Goal: Task Accomplishment & Management: Manage account settings

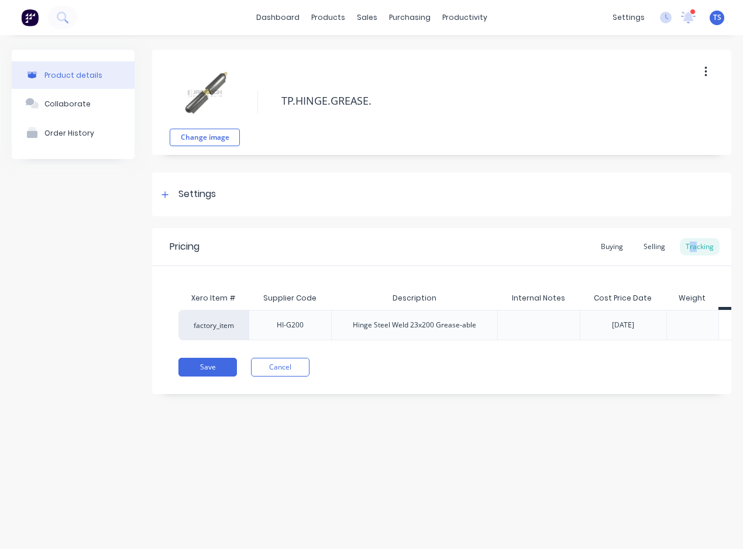
type textarea "x"
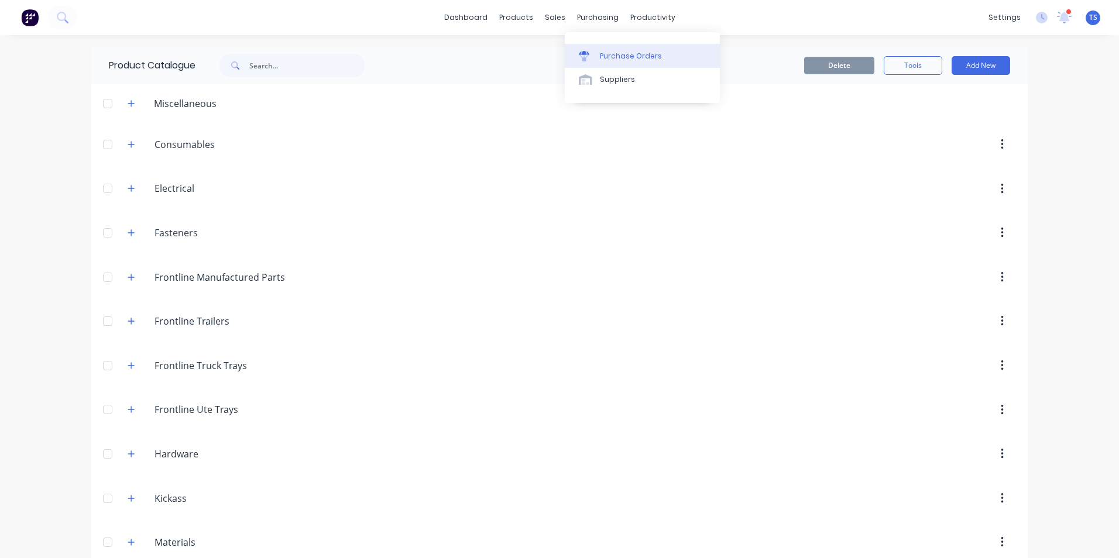
click at [605, 52] on div "Purchase Orders" at bounding box center [631, 56] width 62 height 11
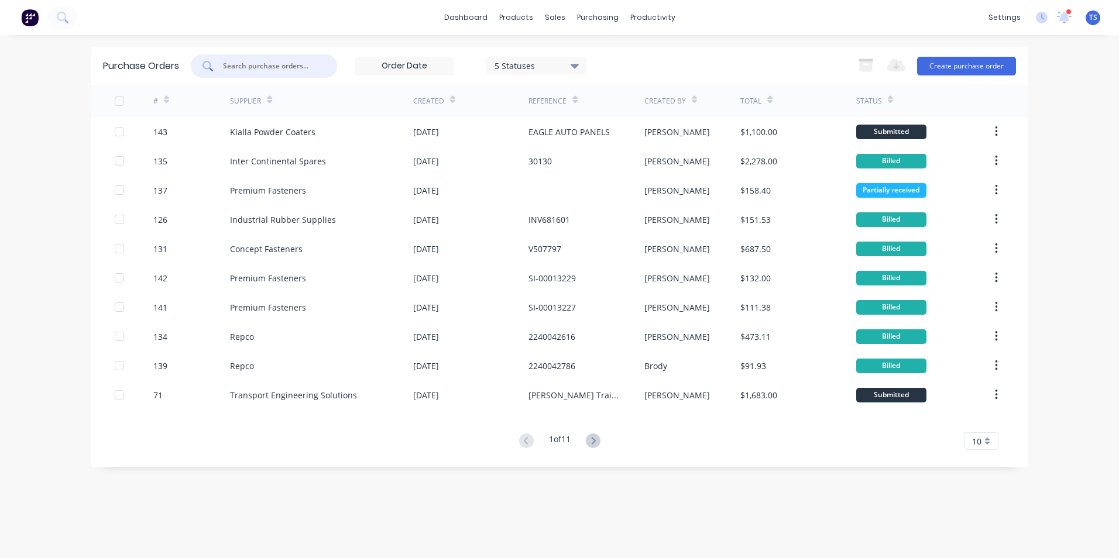
click at [260, 67] on input "text" at bounding box center [270, 66] width 97 height 12
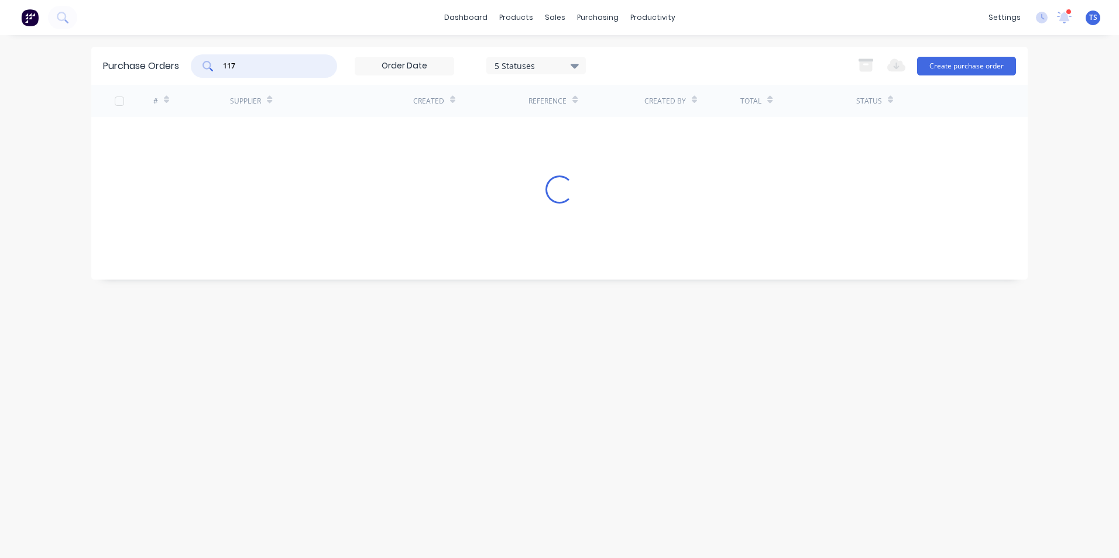
type input "117"
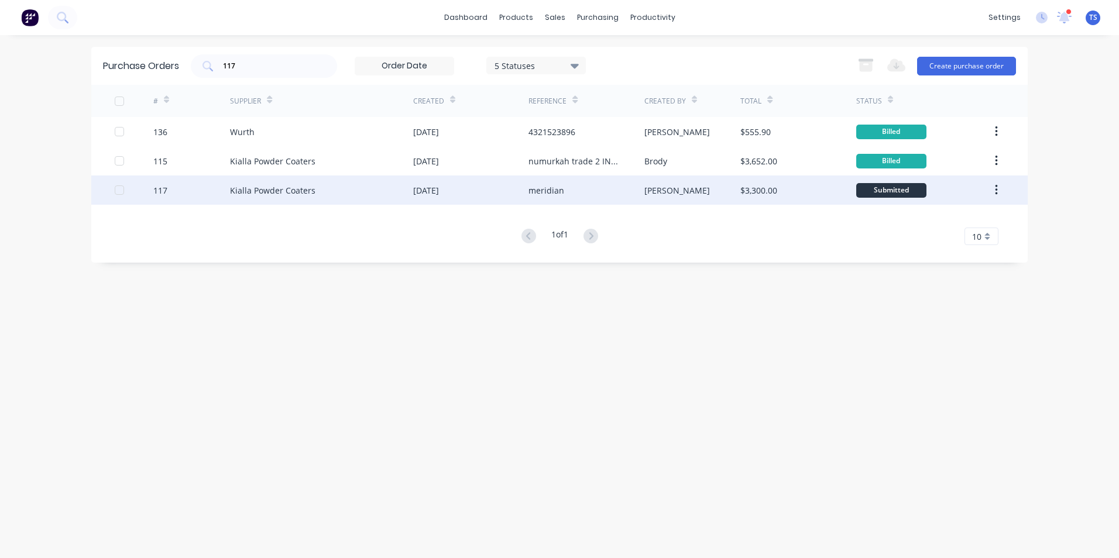
click at [247, 192] on div "Kialla Powder Coaters" at bounding box center [272, 190] width 85 height 12
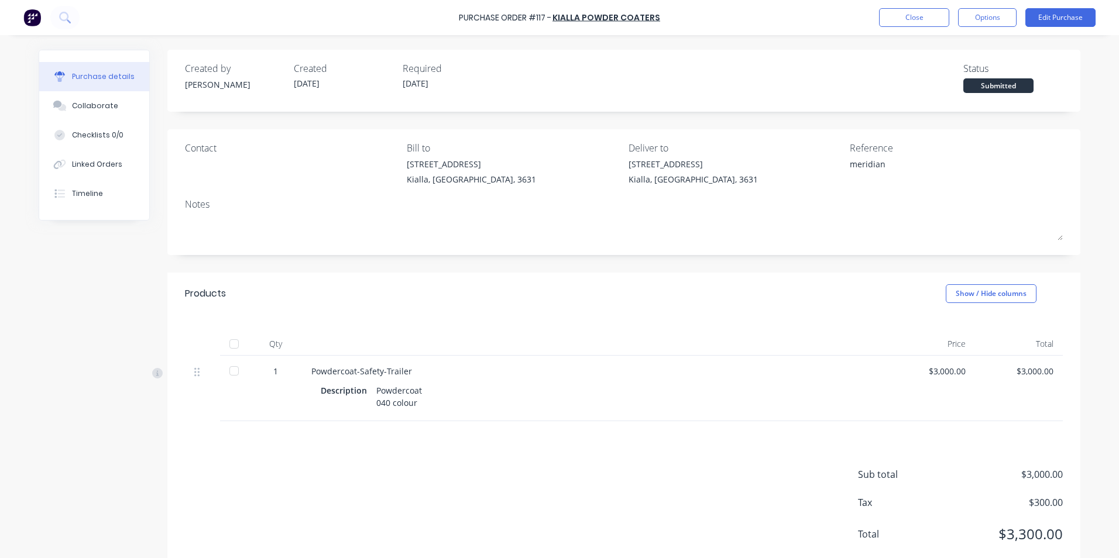
click at [232, 369] on div at bounding box center [233, 370] width 23 height 23
click at [927, 20] on button "Close" at bounding box center [914, 17] width 70 height 19
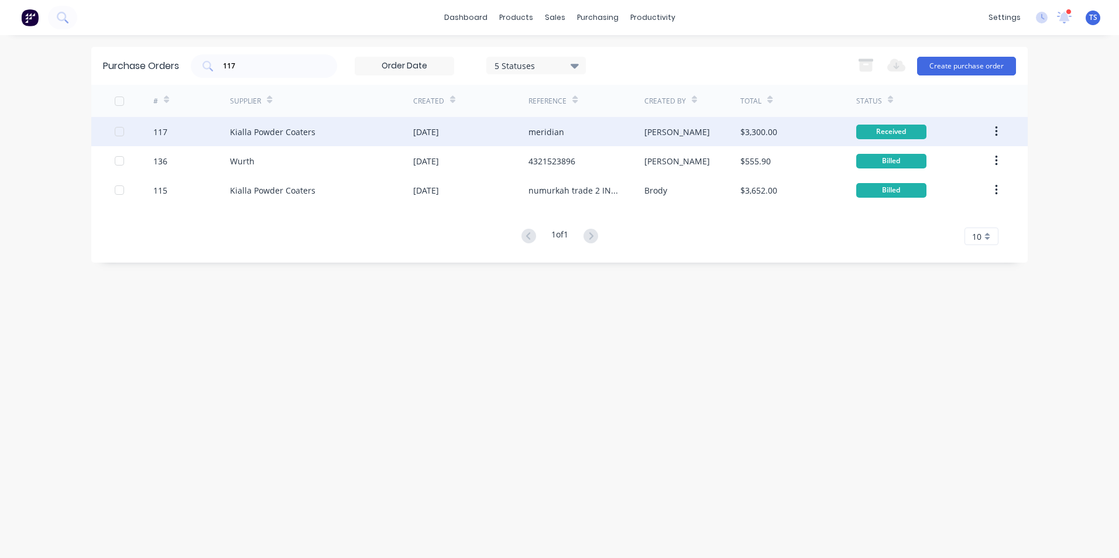
click at [292, 134] on div "Kialla Powder Coaters" at bounding box center [272, 132] width 85 height 12
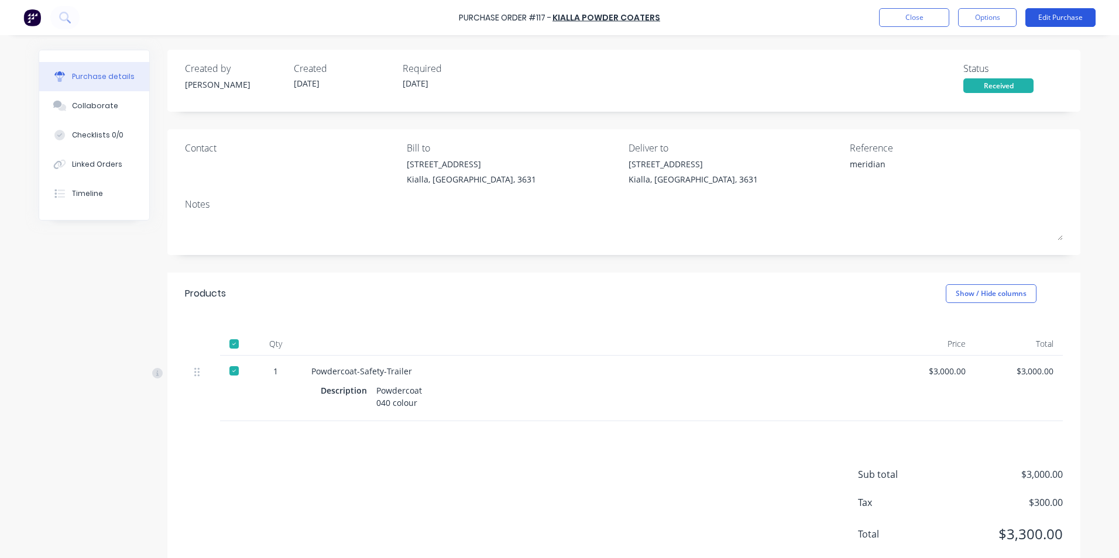
click at [1074, 18] on button "Edit Purchase" at bounding box center [1060, 17] width 70 height 19
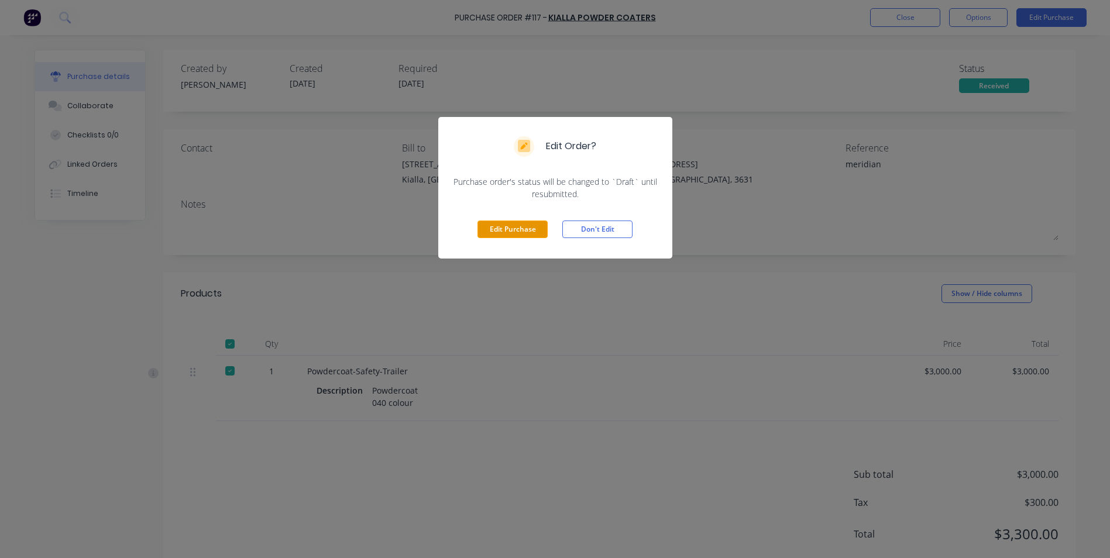
click at [534, 233] on button "Edit Purchase" at bounding box center [512, 230] width 70 height 18
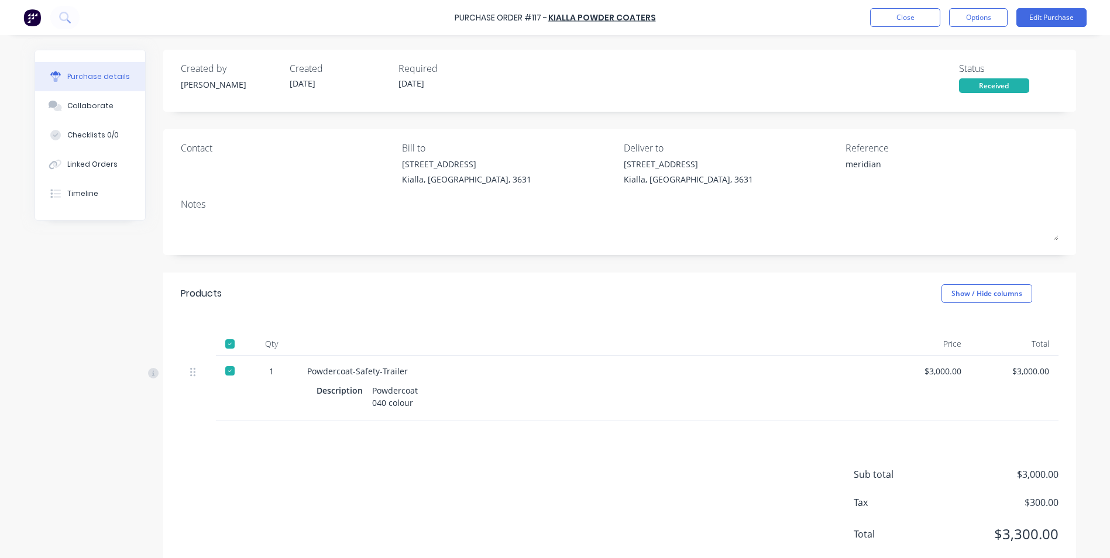
type textarea "x"
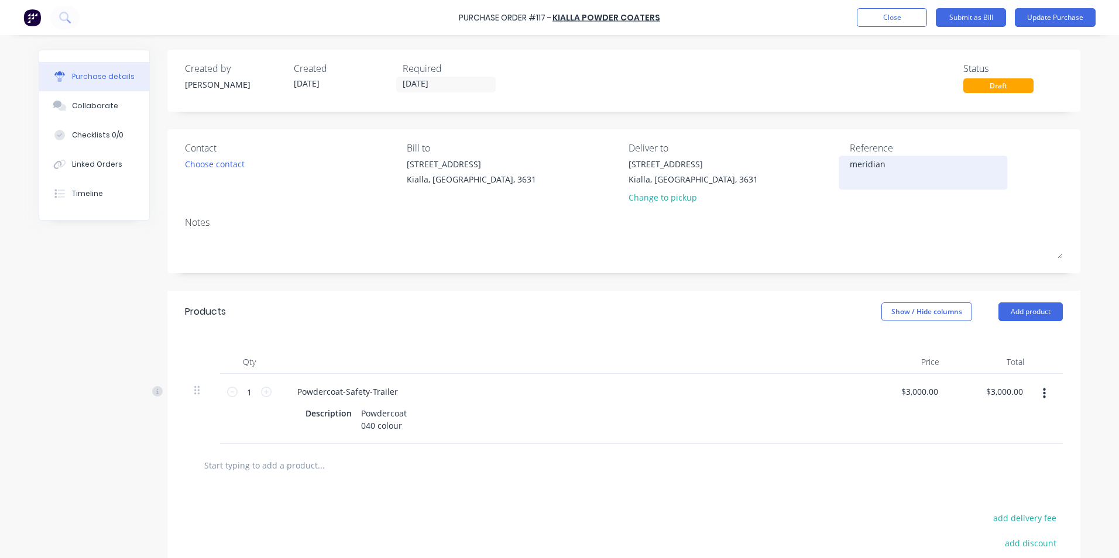
click at [882, 163] on textarea "meridian" at bounding box center [922, 171] width 146 height 26
type textarea "meridian Inv 12118"
type textarea "x"
type textarea "meridian Inv 12118"
click at [85, 105] on div "Collaborate" at bounding box center [95, 106] width 46 height 11
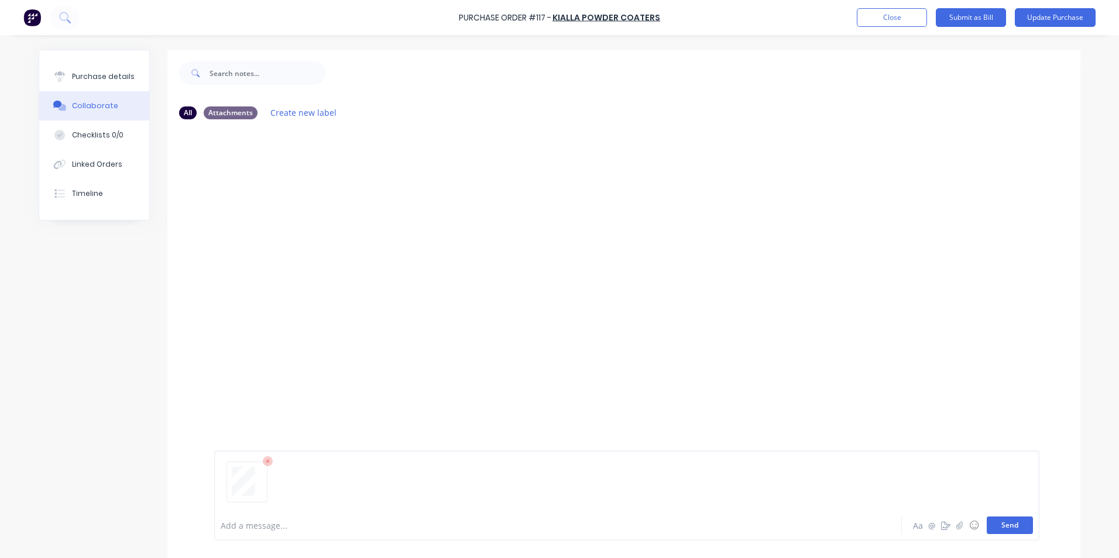
click at [1004, 524] on button "Send" at bounding box center [1009, 526] width 46 height 18
click at [96, 77] on div "Purchase details" at bounding box center [103, 76] width 63 height 11
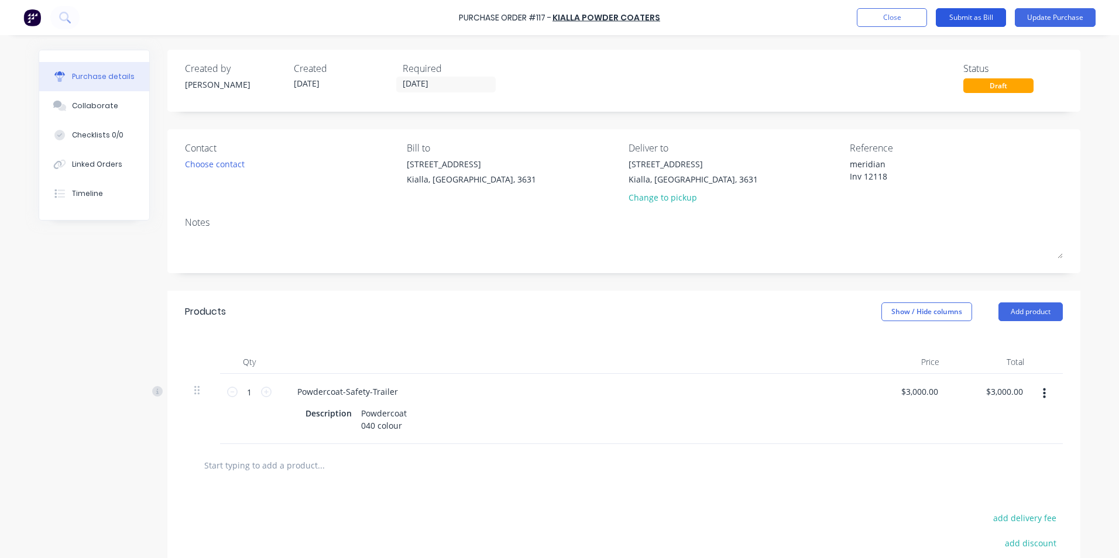
click at [971, 17] on button "Submit as Bill" at bounding box center [970, 17] width 70 height 19
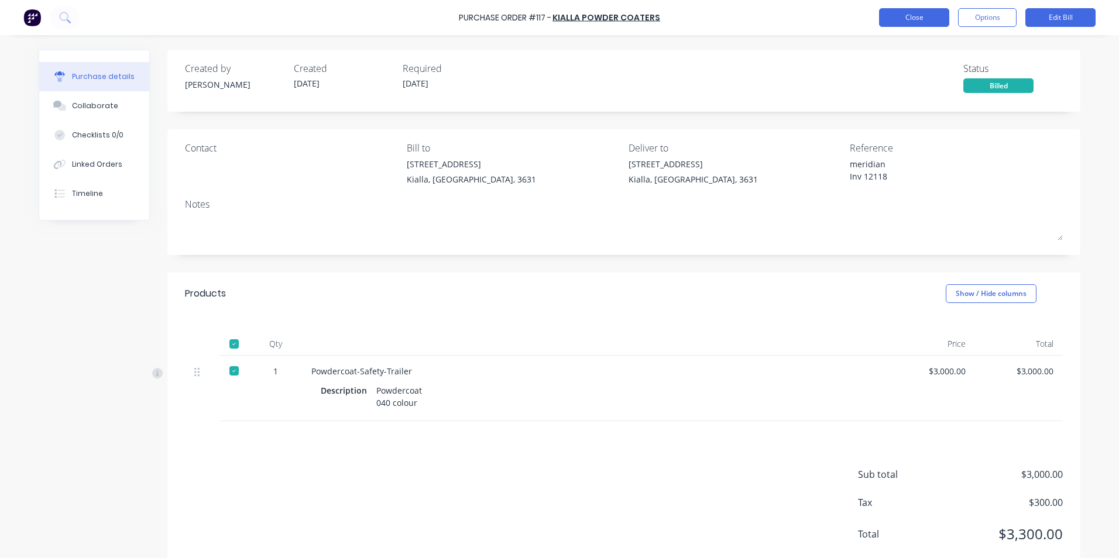
click at [918, 18] on button "Close" at bounding box center [914, 17] width 70 height 19
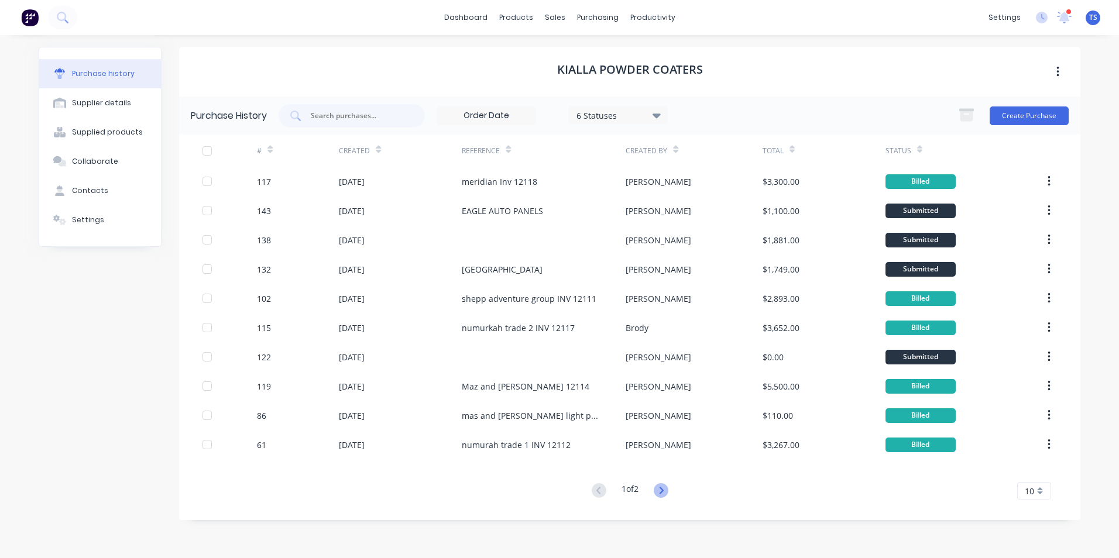
click at [665, 491] on icon at bounding box center [660, 490] width 15 height 15
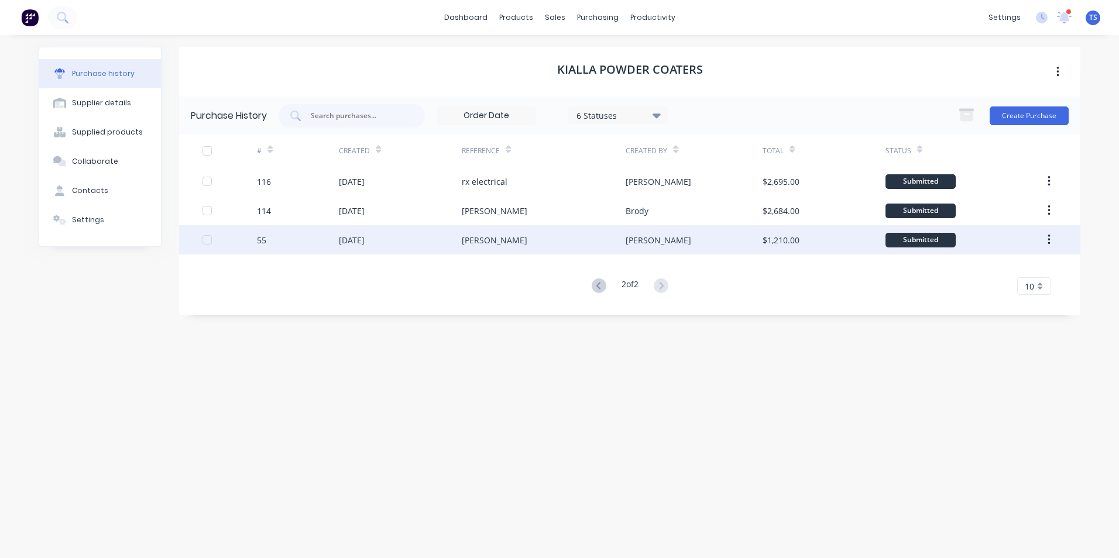
click at [270, 239] on div "55" at bounding box center [298, 239] width 82 height 29
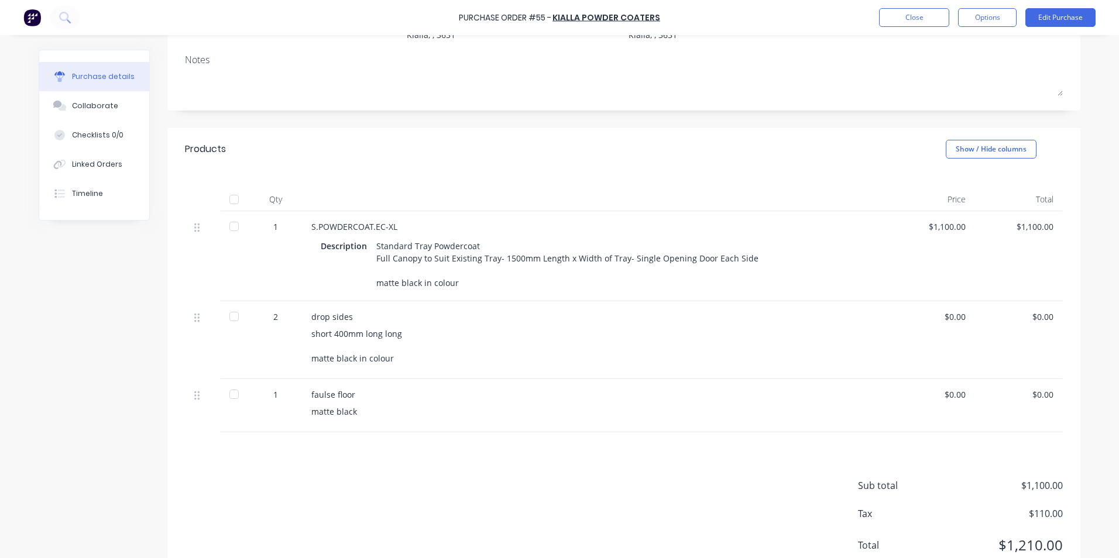
scroll to position [117, 0]
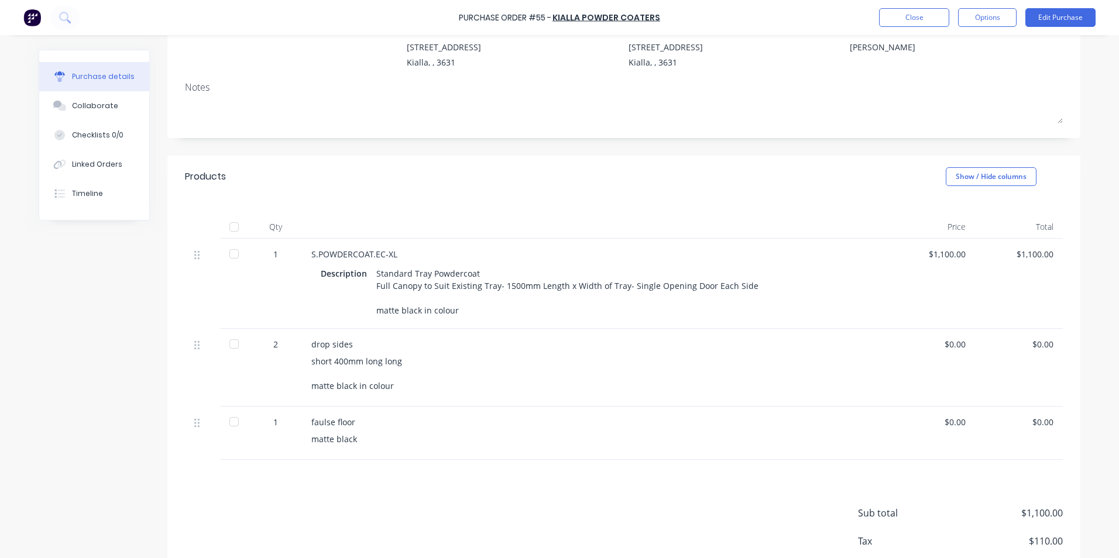
click at [962, 253] on div "$1,100.00" at bounding box center [931, 284] width 88 height 90
drag, startPoint x: 959, startPoint y: 253, endPoint x: 914, endPoint y: 256, distance: 45.1
click at [914, 256] on div "$1,100.00" at bounding box center [930, 254] width 69 height 12
click at [588, 419] on div "faulse floor" at bounding box center [594, 422] width 566 height 12
click at [227, 255] on div at bounding box center [233, 253] width 23 height 23
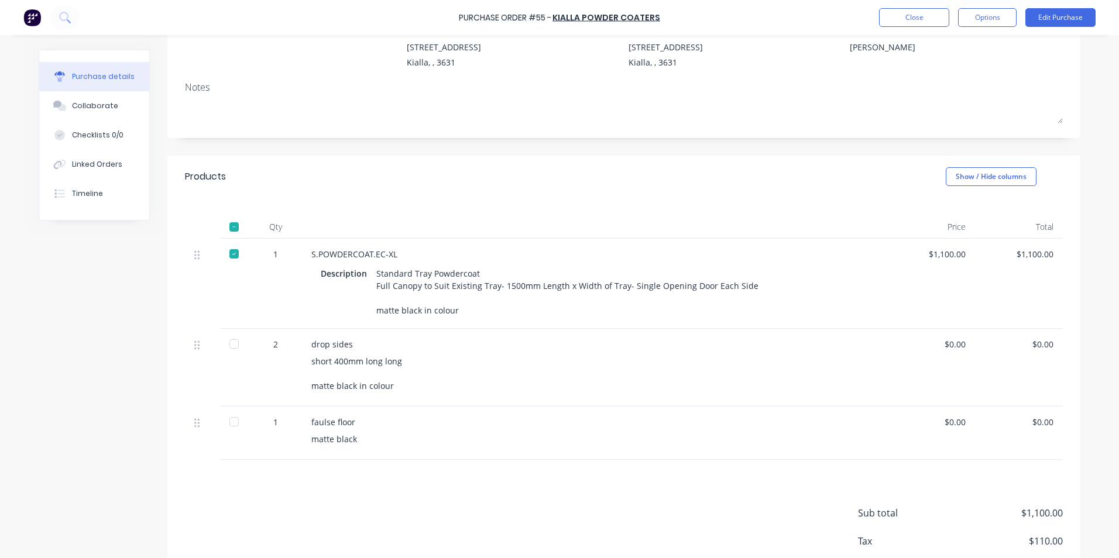
click at [235, 345] on div at bounding box center [233, 343] width 23 height 23
click at [234, 420] on div at bounding box center [233, 421] width 23 height 23
click at [918, 19] on button "Close" at bounding box center [914, 17] width 70 height 19
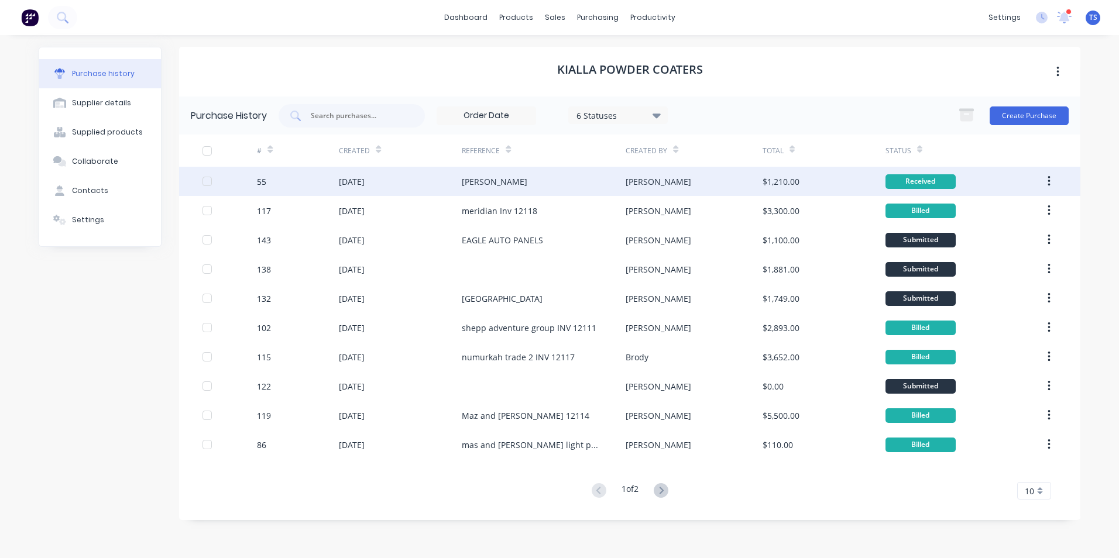
click at [364, 176] on div "[DATE]" at bounding box center [352, 182] width 26 height 12
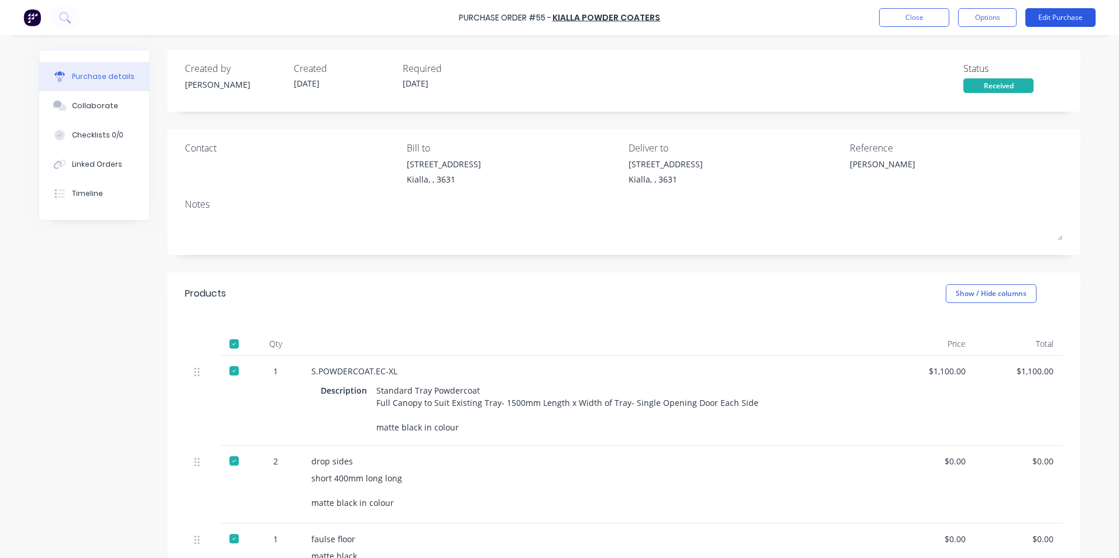
click at [1056, 17] on button "Edit Purchase" at bounding box center [1060, 17] width 70 height 19
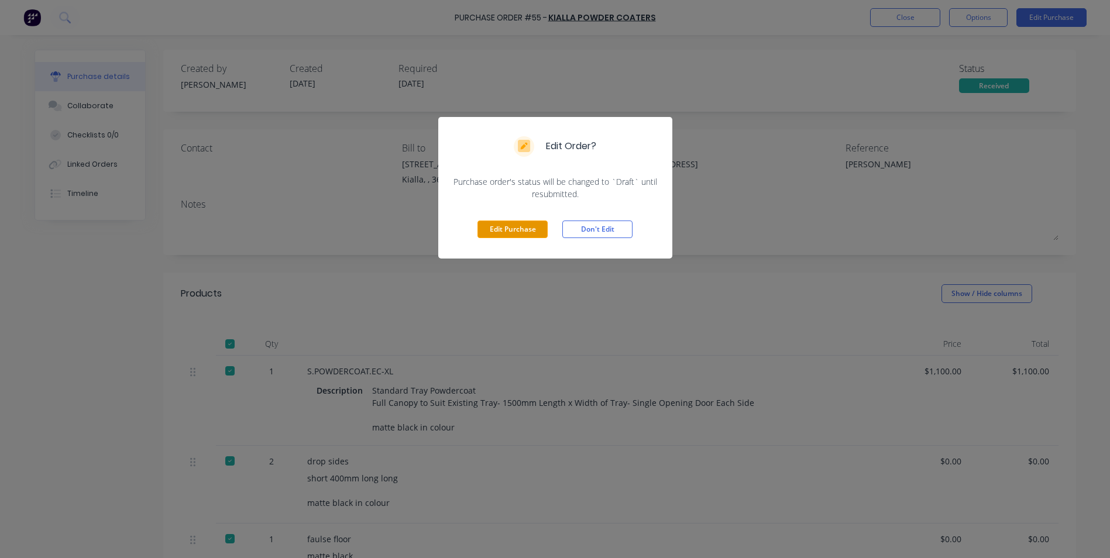
click at [525, 231] on button "Edit Purchase" at bounding box center [512, 230] width 70 height 18
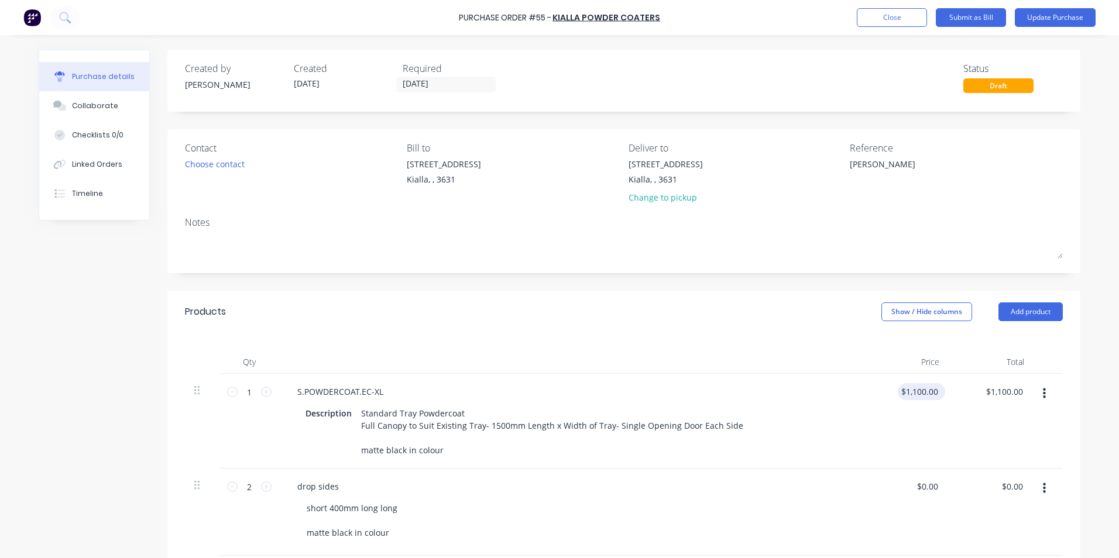
type textarea "x"
type input "1100.0000"
drag, startPoint x: 934, startPoint y: 391, endPoint x: 888, endPoint y: 397, distance: 45.9
click at [888, 397] on div "1100.0000 1100.0000" at bounding box center [905, 421] width 85 height 95
type textarea "x"
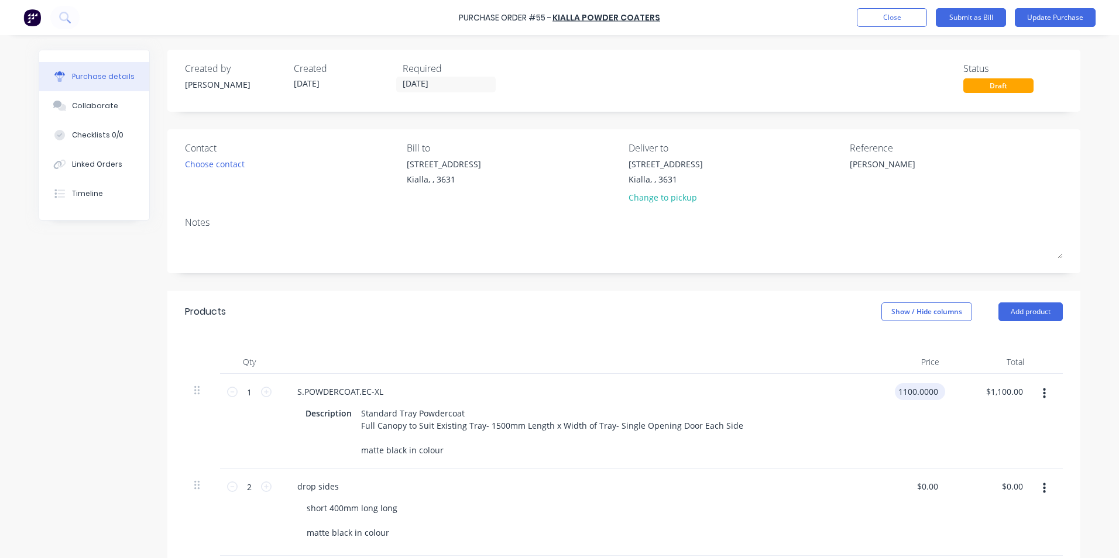
drag, startPoint x: 935, startPoint y: 390, endPoint x: 896, endPoint y: 394, distance: 39.4
click at [896, 394] on input "1100.0000" at bounding box center [917, 391] width 46 height 17
type input "1300.00"
type textarea "x"
type input "$1,300.00"
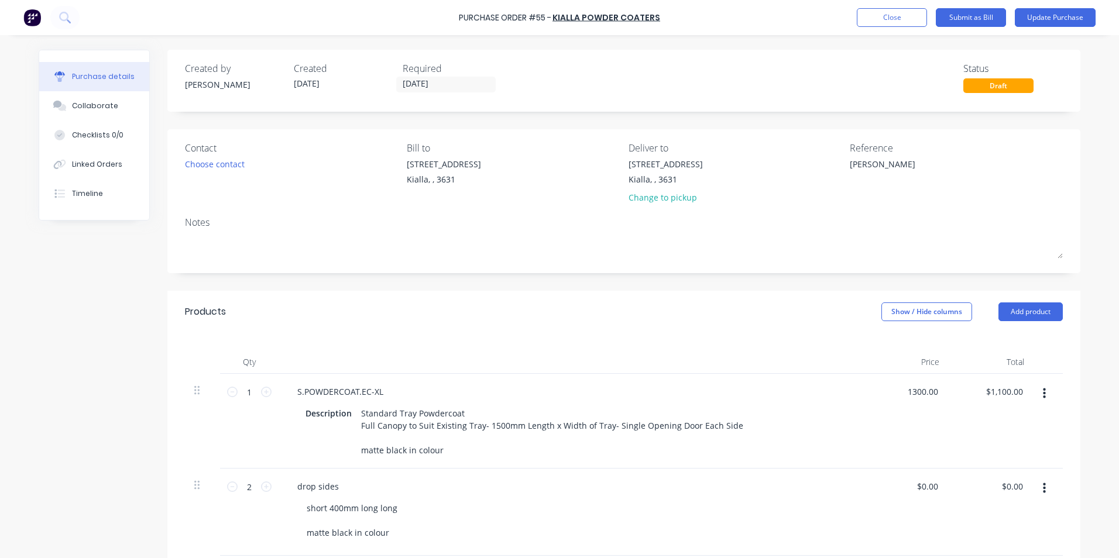
type input "$1,300.00"
click at [1002, 424] on div "$1,300.00 $1,300.00" at bounding box center [990, 421] width 85 height 95
click at [890, 167] on textarea "[PERSON_NAME]" at bounding box center [922, 171] width 146 height 26
type textarea "[PERSON_NAME] Inv 12119"
type textarea "x"
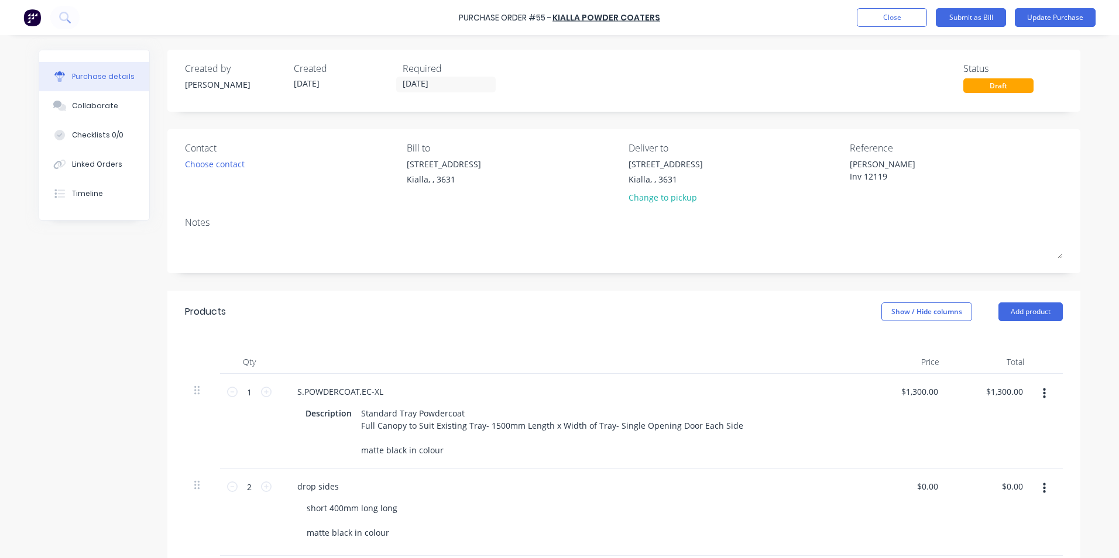
type textarea "[PERSON_NAME] Inv 12119"
click at [666, 333] on div "Qty Price Total 1 1 S.POWDERCOAT.EC-XL Description Standard Tray Powdercoat Ful…" at bounding box center [623, 475] width 913 height 285
drag, startPoint x: 438, startPoint y: 83, endPoint x: 393, endPoint y: 83, distance: 45.0
click at [397, 83] on input "[DATE]" at bounding box center [446, 84] width 98 height 15
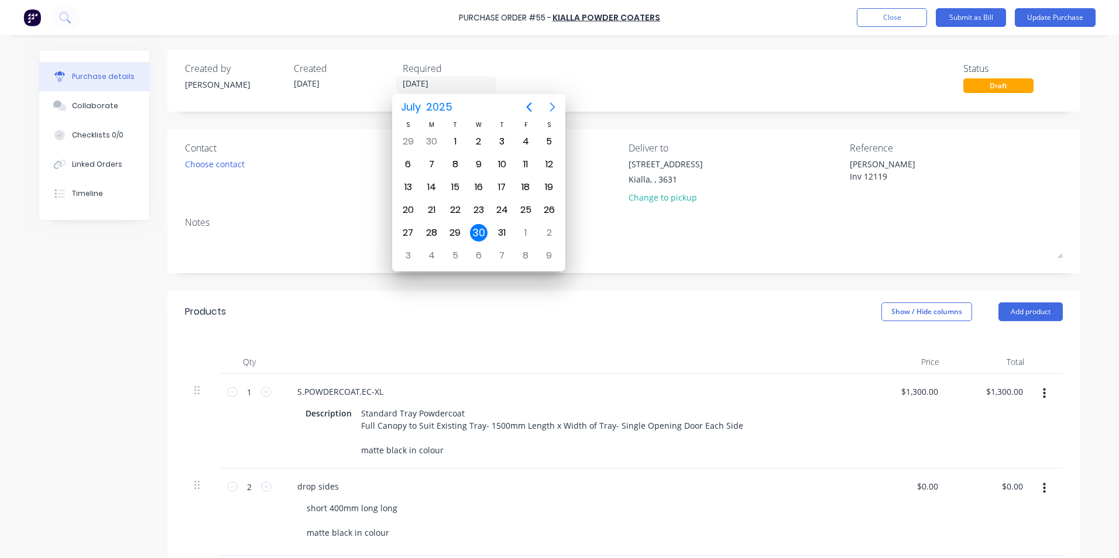
click at [552, 108] on icon "Next page" at bounding box center [552, 106] width 5 height 9
click at [548, 230] on div "30" at bounding box center [549, 233] width 18 height 18
type textarea "x"
type input "[DATE]"
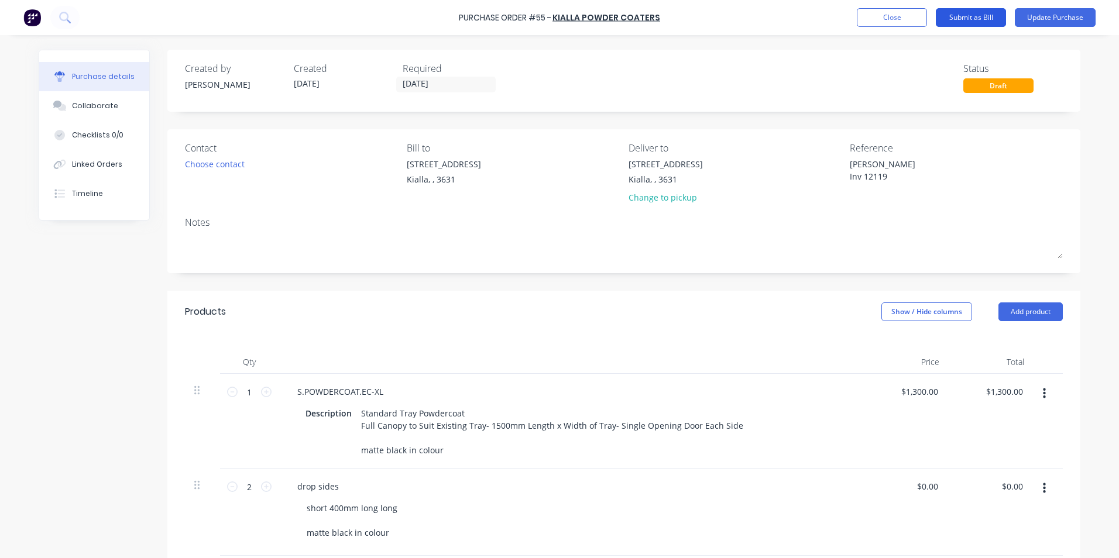
click at [972, 18] on button "Submit as Bill" at bounding box center [970, 17] width 70 height 19
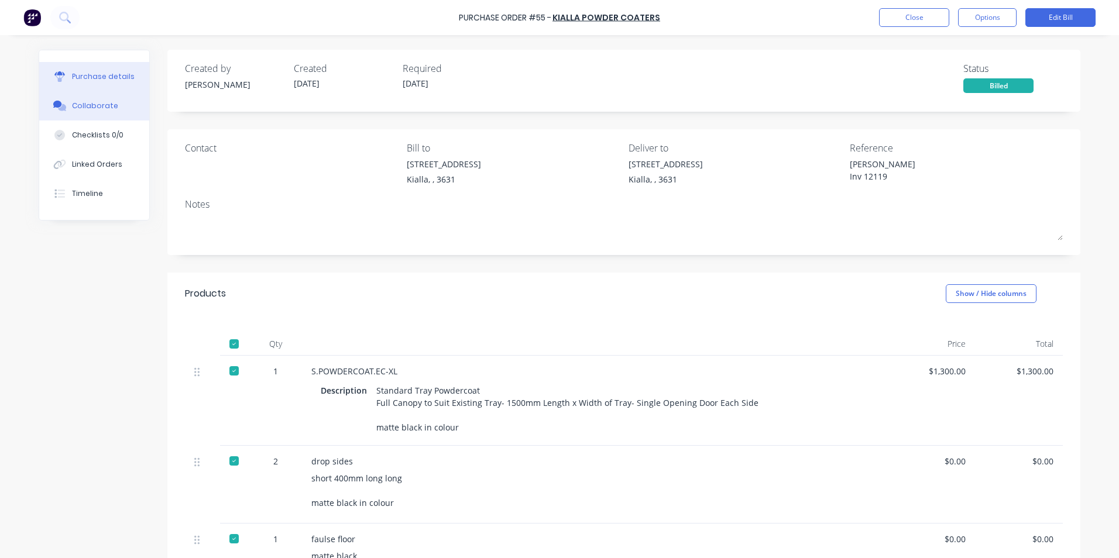
click at [85, 106] on div "Collaborate" at bounding box center [95, 106] width 46 height 11
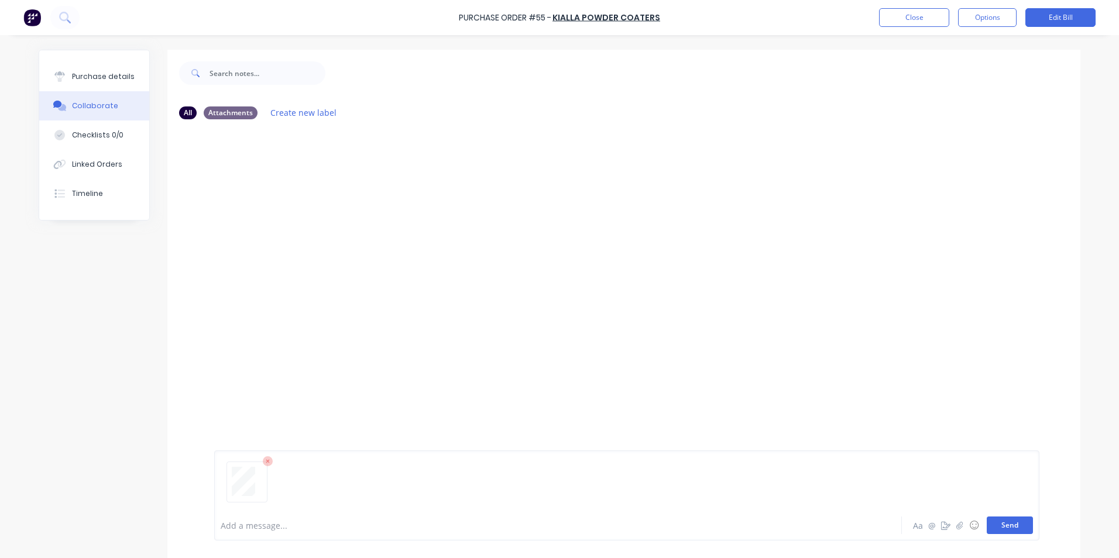
click at [1012, 527] on button "Send" at bounding box center [1009, 526] width 46 height 18
click at [125, 78] on div "Purchase details" at bounding box center [103, 76] width 63 height 11
type textarea "x"
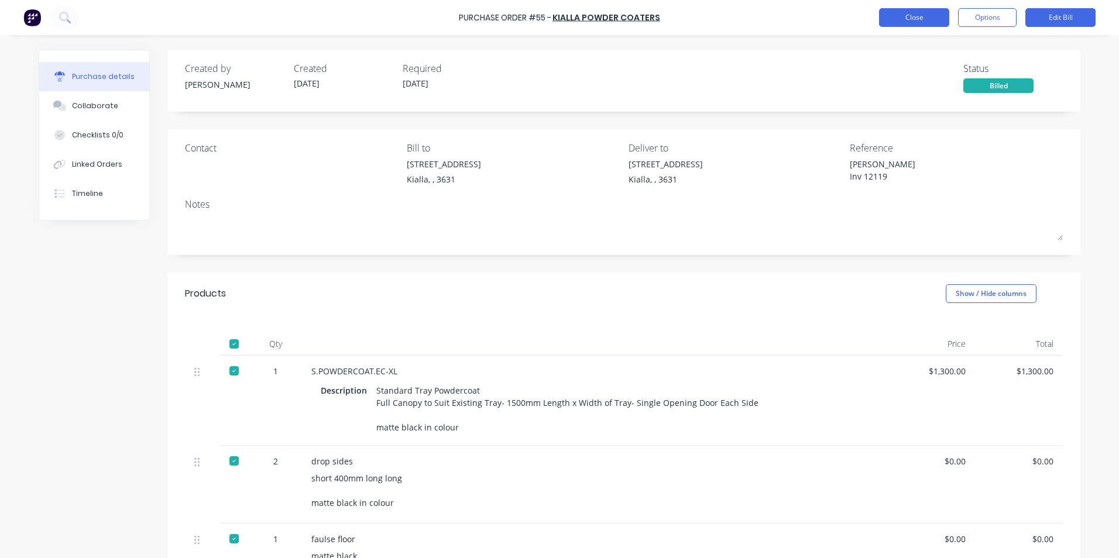
click at [905, 16] on button "Close" at bounding box center [914, 17] width 70 height 19
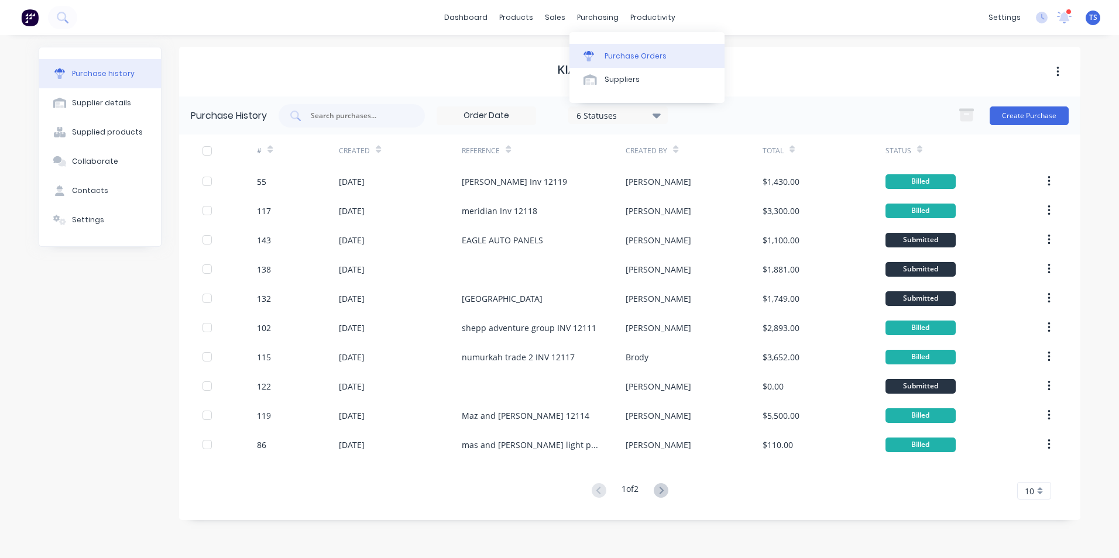
click at [620, 54] on div "Purchase Orders" at bounding box center [635, 56] width 62 height 11
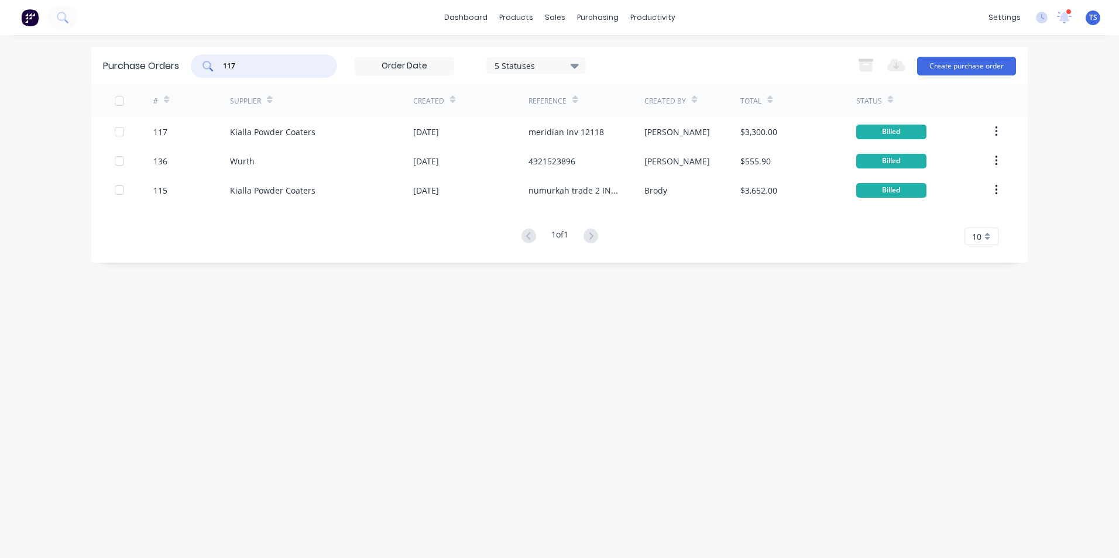
click at [242, 62] on input "117" at bounding box center [270, 66] width 97 height 12
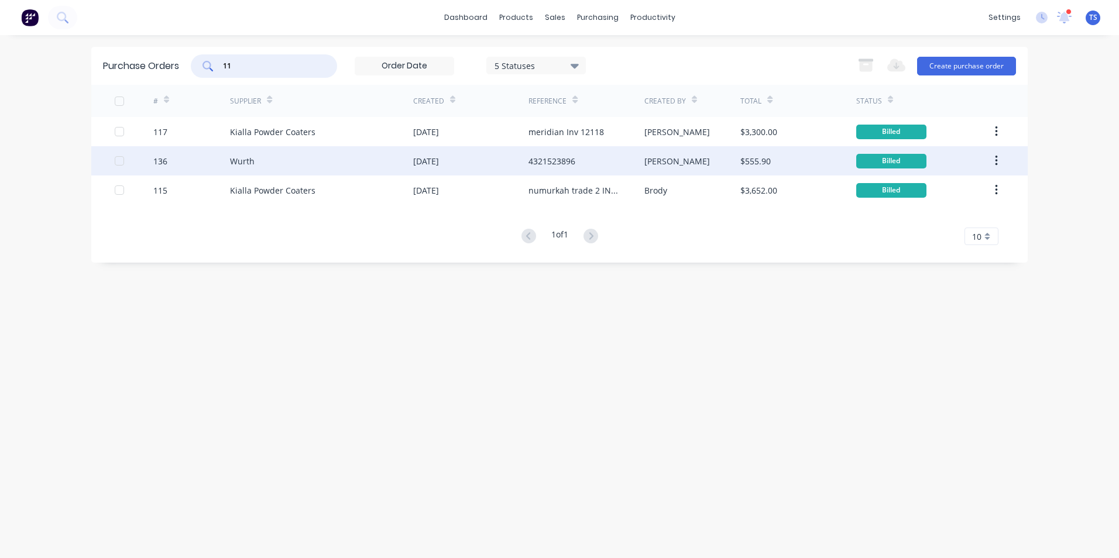
type input "1"
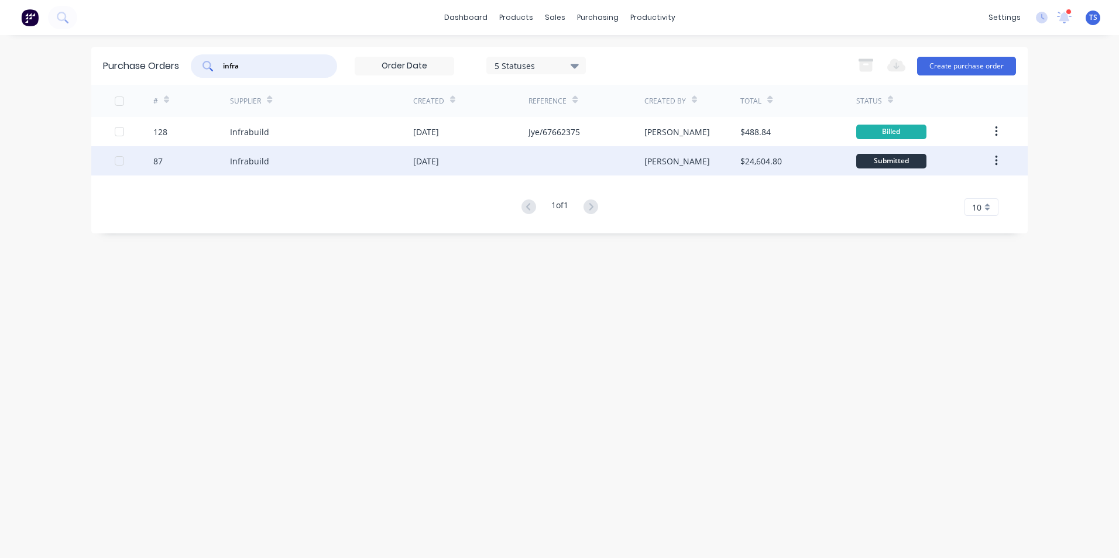
type input "infra"
click at [261, 161] on div "Infrabuild" at bounding box center [249, 161] width 39 height 12
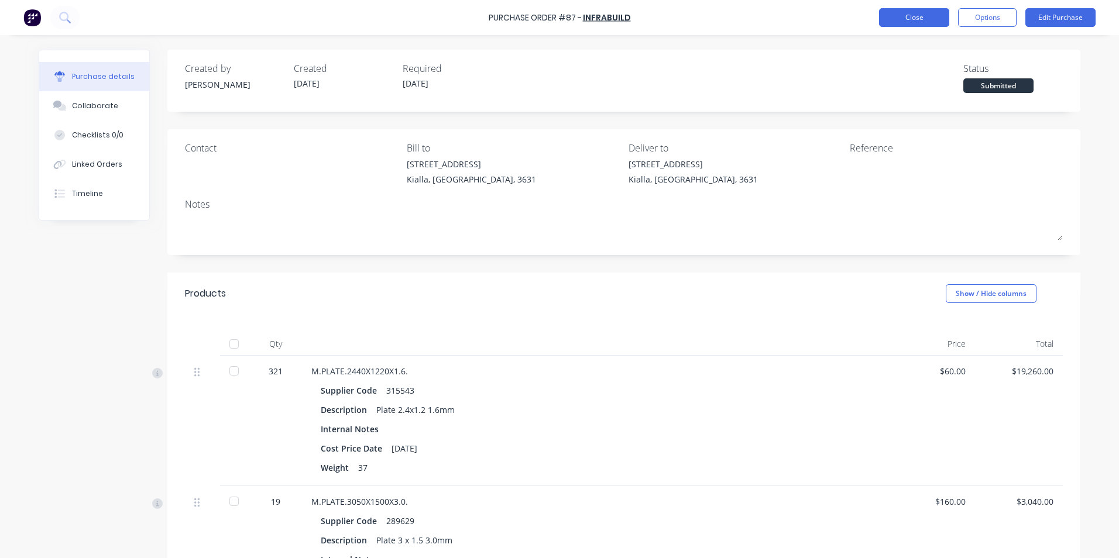
click at [928, 16] on button "Close" at bounding box center [914, 17] width 70 height 19
